Goal: Information Seeking & Learning: Learn about a topic

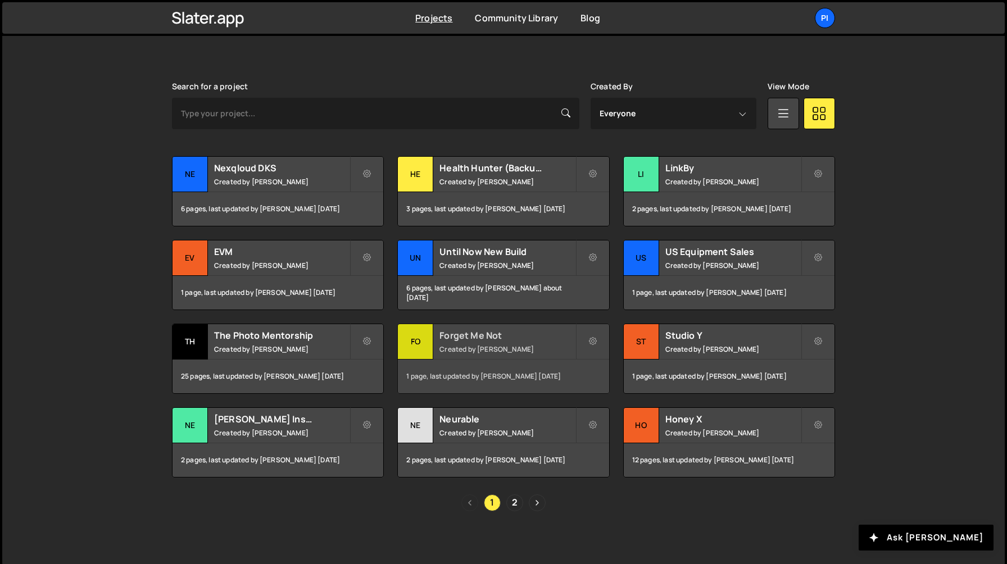
scroll to position [299, 0]
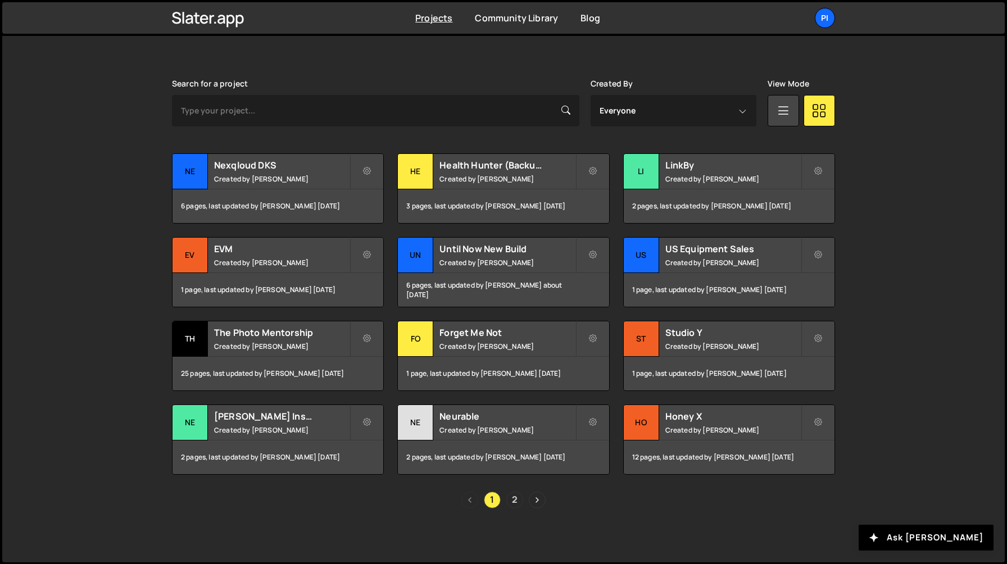
click at [512, 498] on link "2" at bounding box center [514, 500] width 17 height 17
click at [270, 340] on div "The Photo Mentorship Created by Richard Burles" at bounding box center [277, 338] width 211 height 35
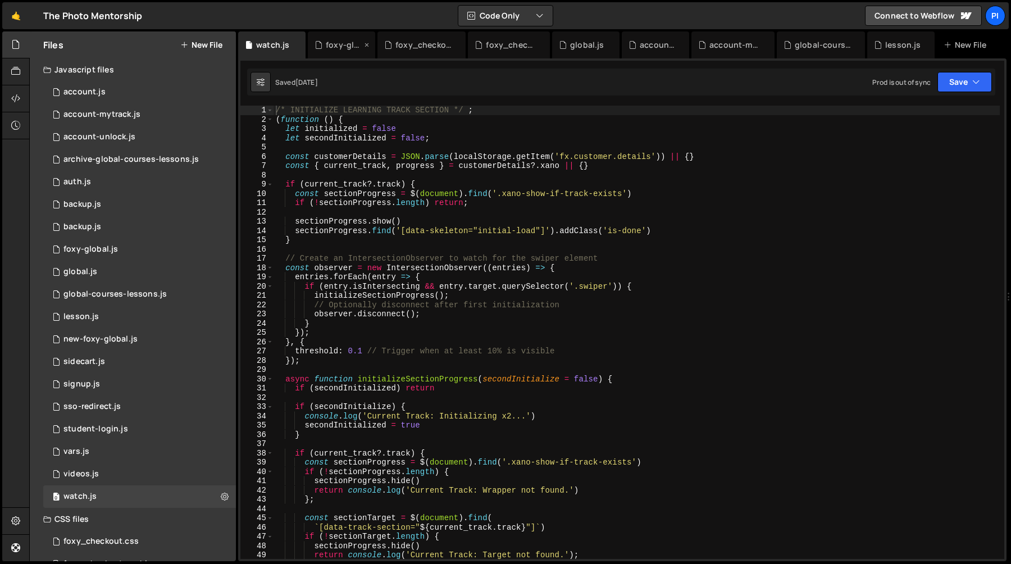
click at [366, 45] on icon at bounding box center [367, 44] width 8 height 11
click at [398, 44] on div "foxy_checkout_external.css" at bounding box center [363, 44] width 75 height 11
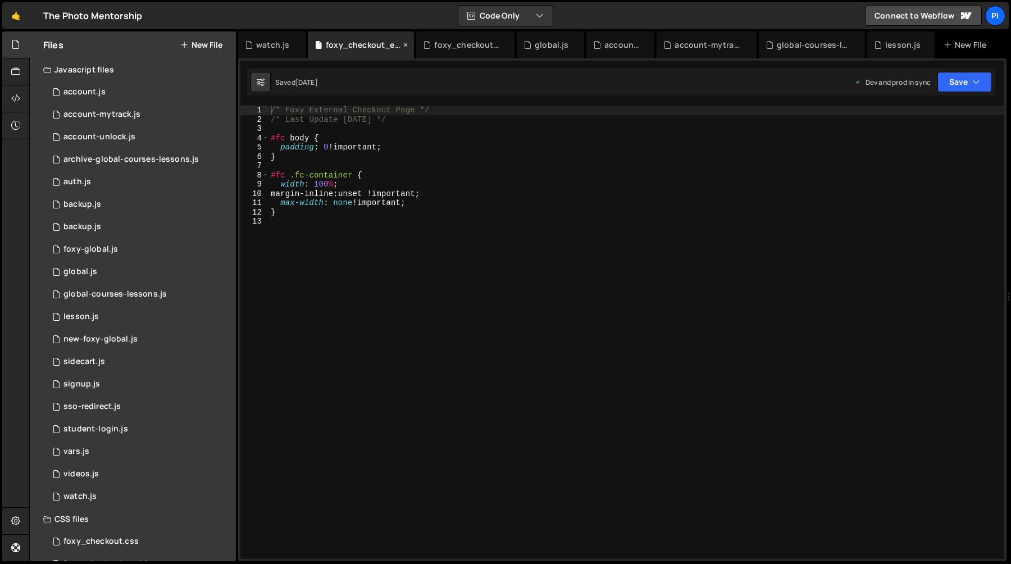
click at [405, 44] on icon at bounding box center [406, 44] width 8 height 11
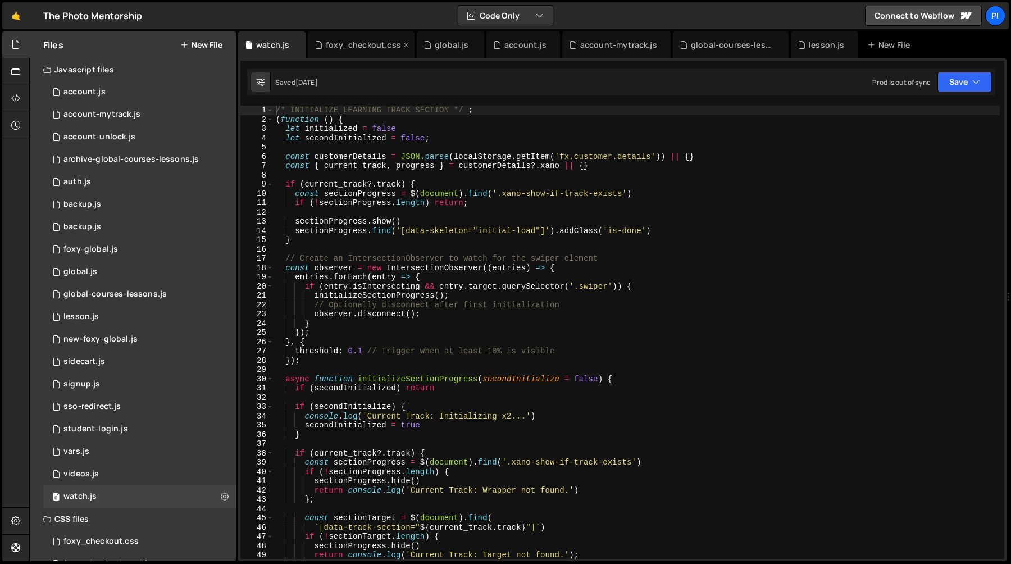
click at [405, 44] on icon at bounding box center [406, 44] width 8 height 11
click at [365, 46] on icon at bounding box center [367, 44] width 8 height 11
click at [371, 47] on icon at bounding box center [373, 44] width 8 height 11
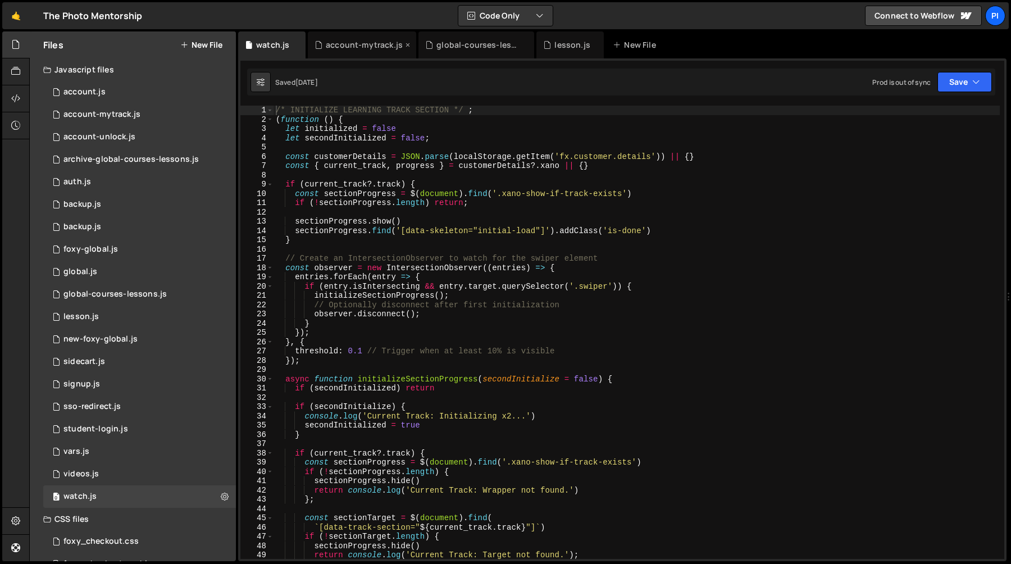
click at [405, 45] on icon at bounding box center [408, 44] width 8 height 11
click at [415, 46] on icon at bounding box center [415, 44] width 8 height 11
click at [363, 47] on icon at bounding box center [367, 44] width 8 height 11
